Goal: Information Seeking & Learning: Learn about a topic

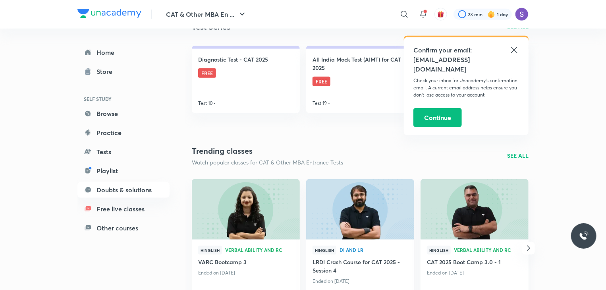
click at [511, 53] on icon at bounding box center [514, 50] width 10 height 10
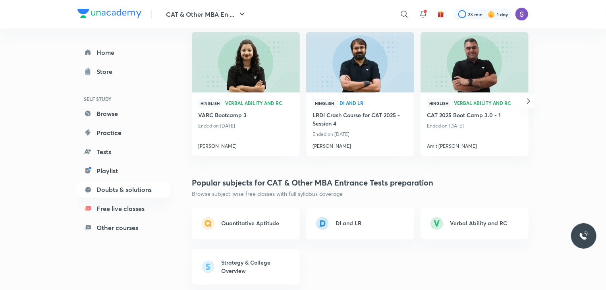
scroll to position [598, 0]
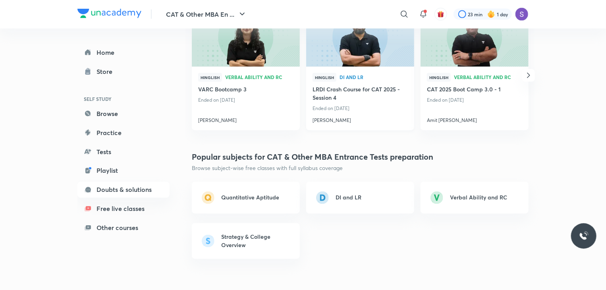
click at [351, 121] on h4 "[PERSON_NAME]" at bounding box center [360, 119] width 95 height 10
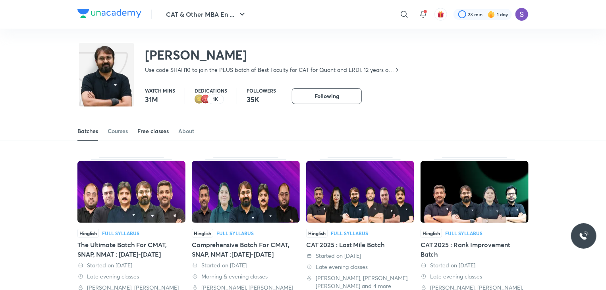
click at [164, 135] on link "Free classes" at bounding box center [152, 131] width 31 height 19
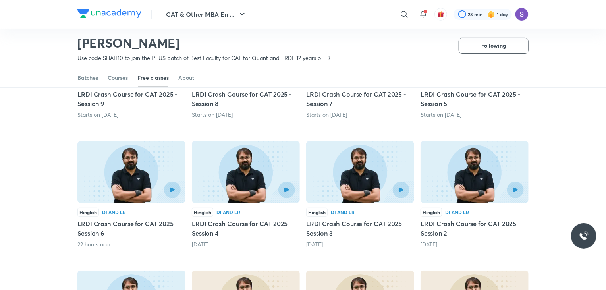
scroll to position [151, 0]
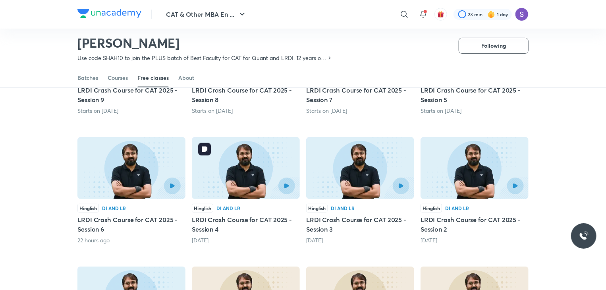
click at [205, 163] on img at bounding box center [246, 168] width 108 height 62
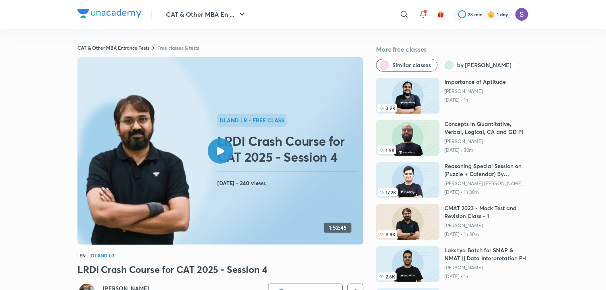
click at [146, 174] on img at bounding box center [138, 170] width 112 height 156
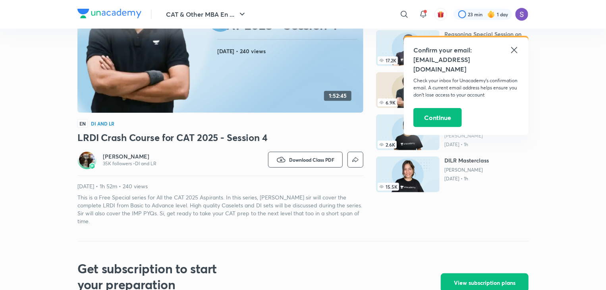
scroll to position [133, 0]
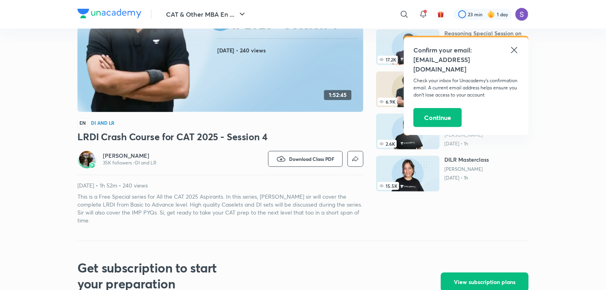
click at [136, 185] on p "[DATE] • 1h 52m • 240 views" at bounding box center [220, 185] width 286 height 8
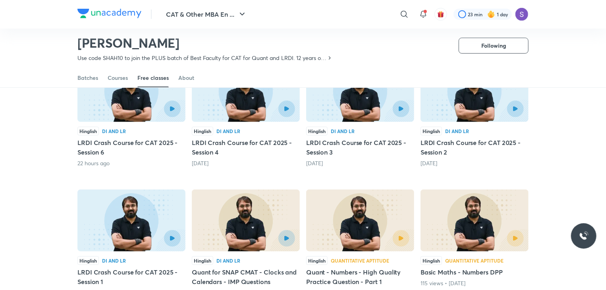
scroll to position [229, 0]
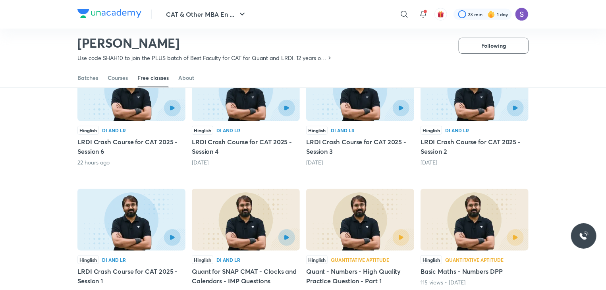
click at [112, 118] on img at bounding box center [131, 90] width 108 height 62
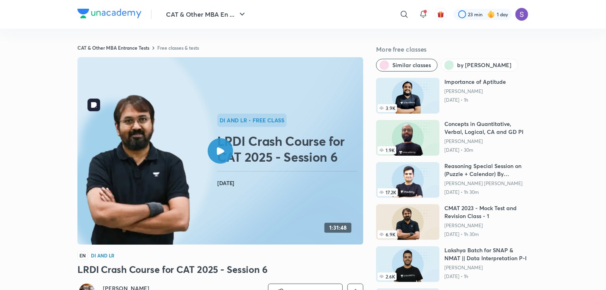
click at [152, 112] on img at bounding box center [138, 170] width 112 height 156
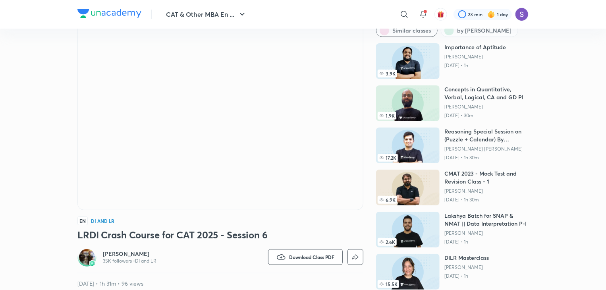
scroll to position [79, 0]
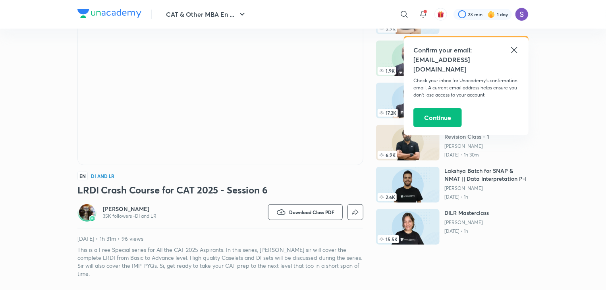
drag, startPoint x: 126, startPoint y: 231, endPoint x: 171, endPoint y: 240, distance: 45.9
click at [171, 240] on div "[PERSON_NAME] 35K followers • DI and LR Watch on app Download Class PDF [DATE] …" at bounding box center [220, 240] width 286 height 75
click at [171, 240] on p "[DATE] • 1h 31m • 96 views" at bounding box center [220, 239] width 286 height 8
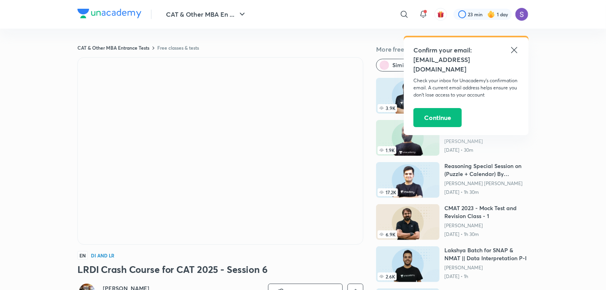
click at [523, 52] on div "Confirm your email: [EMAIL_ADDRESS][DOMAIN_NAME] Check your inbox for Unacademy…" at bounding box center [466, 86] width 125 height 98
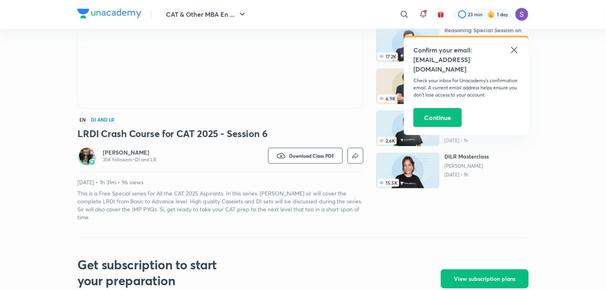
scroll to position [137, 0]
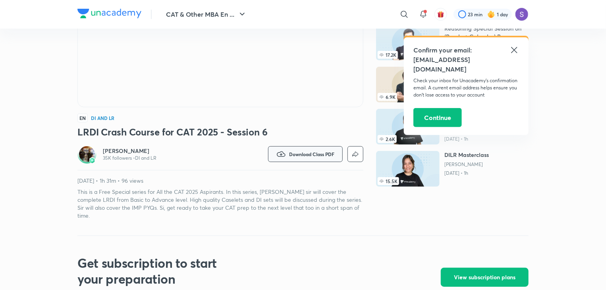
click at [305, 153] on span "Download Class PDF" at bounding box center [311, 154] width 45 height 6
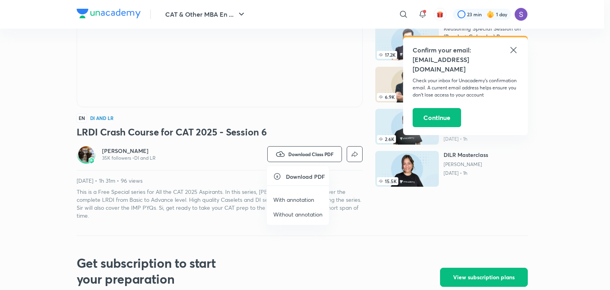
click at [291, 197] on p "With annotation" at bounding box center [293, 199] width 41 height 8
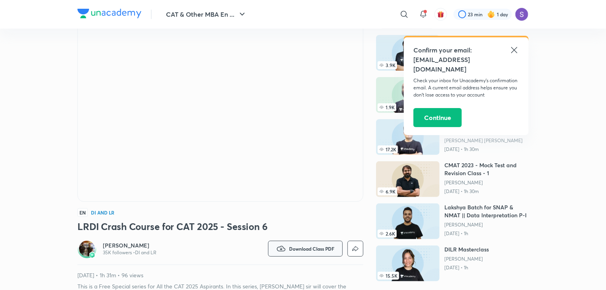
scroll to position [0, 0]
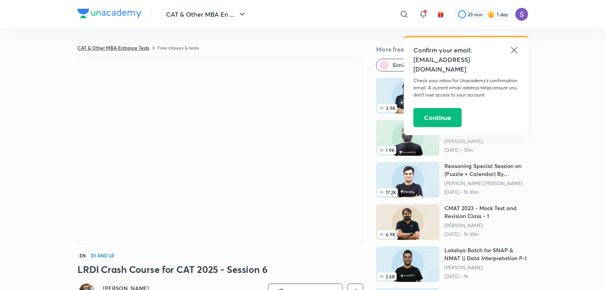
click at [146, 44] on link "CAT & Other MBA Entrance Tests" at bounding box center [113, 47] width 72 height 6
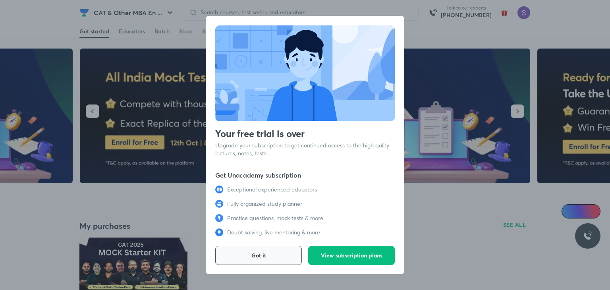
click at [242, 248] on button "Got it" at bounding box center [258, 255] width 87 height 19
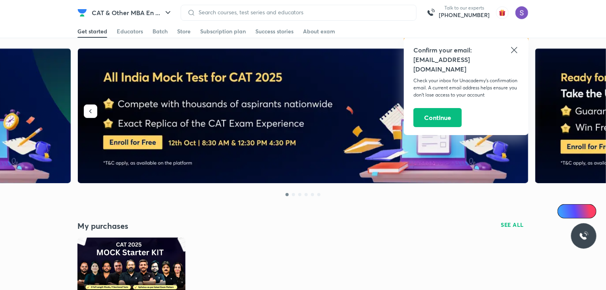
click at [513, 50] on icon at bounding box center [514, 50] width 10 height 10
